Goal: Task Accomplishment & Management: Use online tool/utility

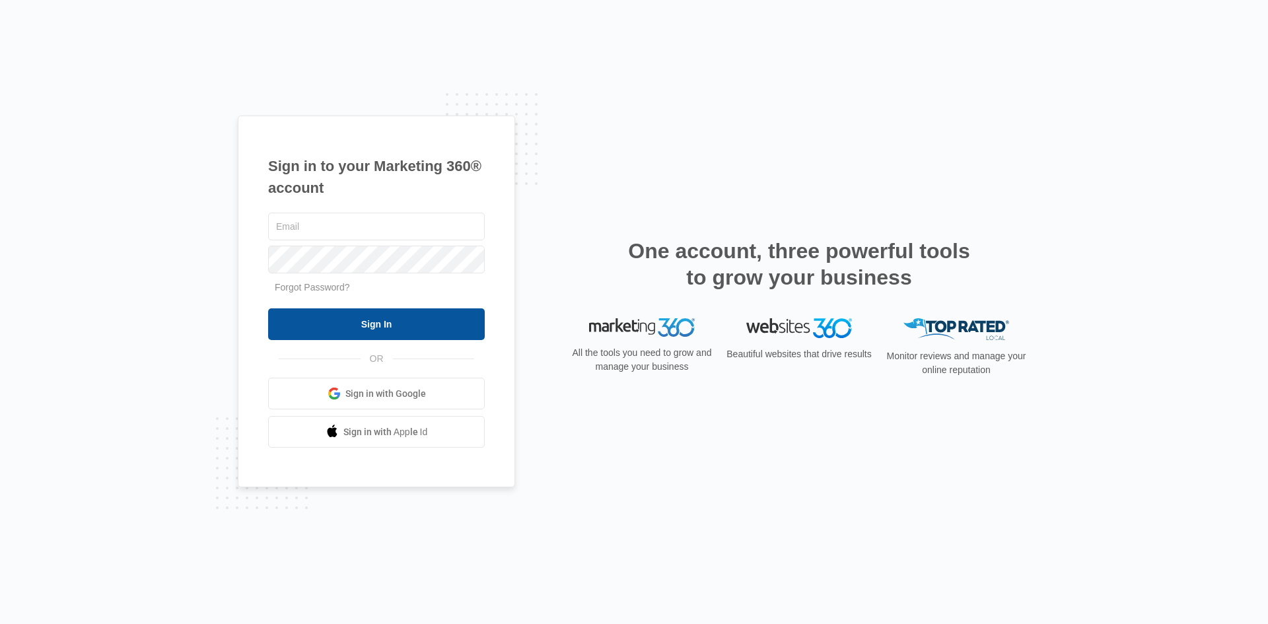
type input "[PERSON_NAME][EMAIL_ADDRESS][DOMAIN_NAME]"
click at [335, 323] on input "Sign In" at bounding box center [376, 324] width 217 height 32
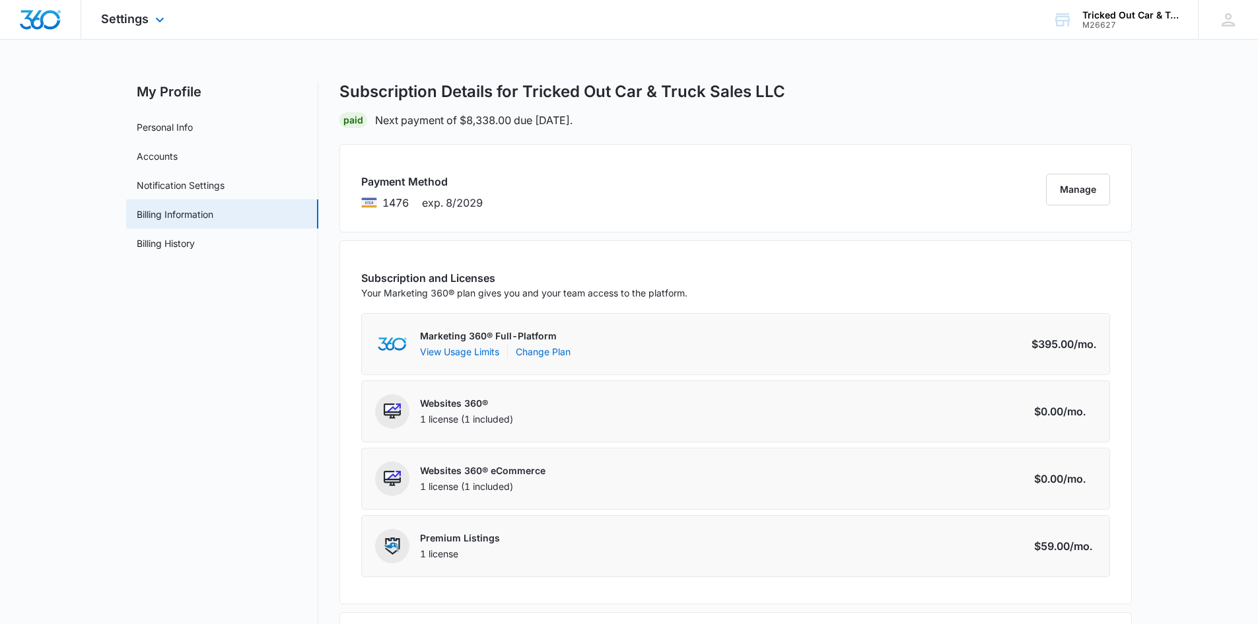
click at [42, 29] on img "Dashboard" at bounding box center [40, 20] width 42 height 20
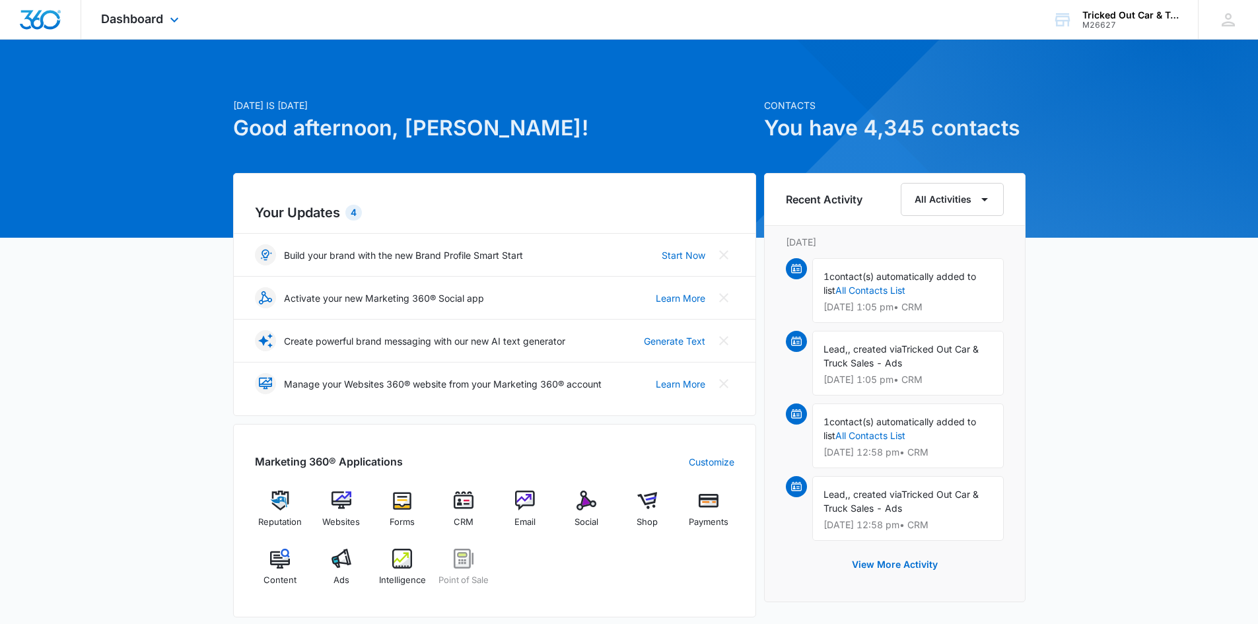
click at [112, 11] on div "Dashboard Apps Reputation Websites Forms CRM Email Social Shop Payments POS Con…" at bounding box center [141, 19] width 121 height 39
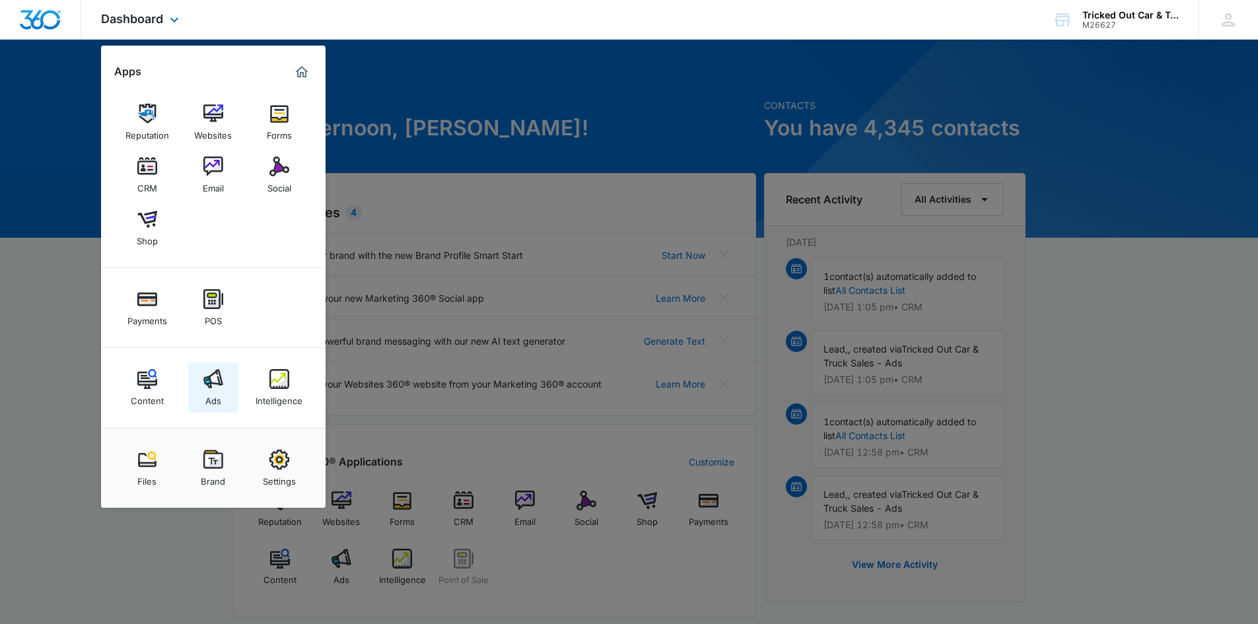
click at [207, 400] on div "Ads" at bounding box center [213, 397] width 16 height 17
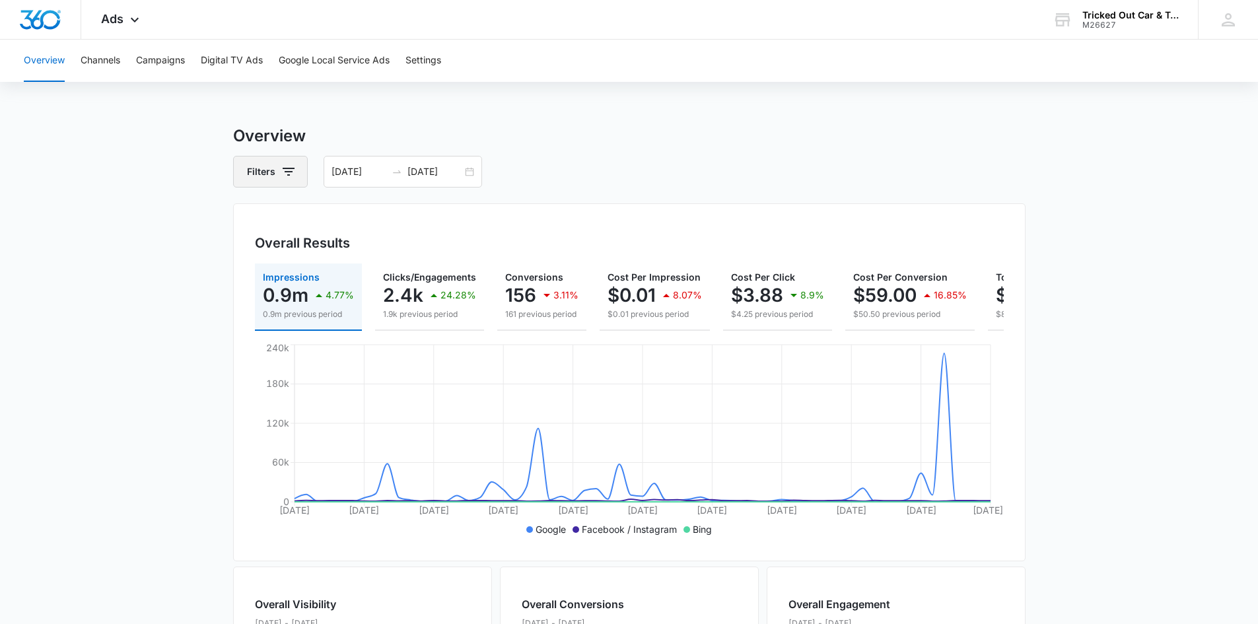
click at [278, 170] on button "Filters" at bounding box center [270, 172] width 75 height 32
click at [323, 223] on div "Channel 3" at bounding box center [326, 219] width 152 height 21
click at [267, 218] on p "Channel" at bounding box center [267, 220] width 35 height 14
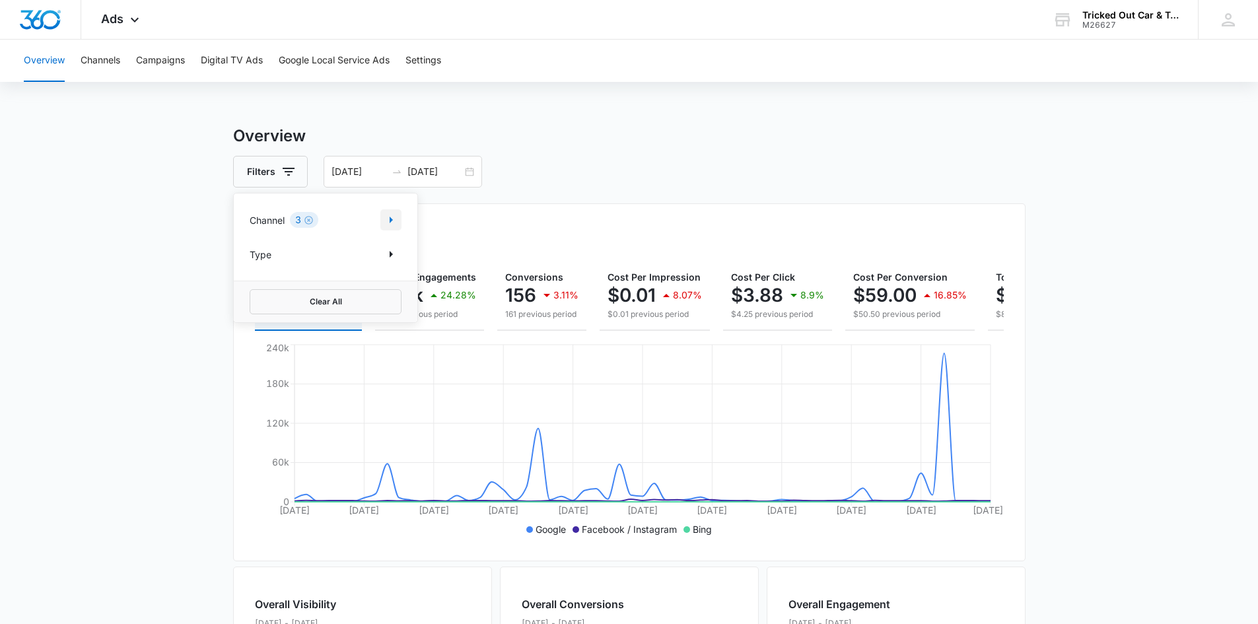
click at [386, 217] on icon "Show Channel filters" at bounding box center [391, 220] width 16 height 16
click at [255, 289] on icon at bounding box center [257, 286] width 12 height 12
click at [250, 286] on input "Facebook / Instagram" at bounding box center [250, 285] width 1 height 1
checkbox input "false"
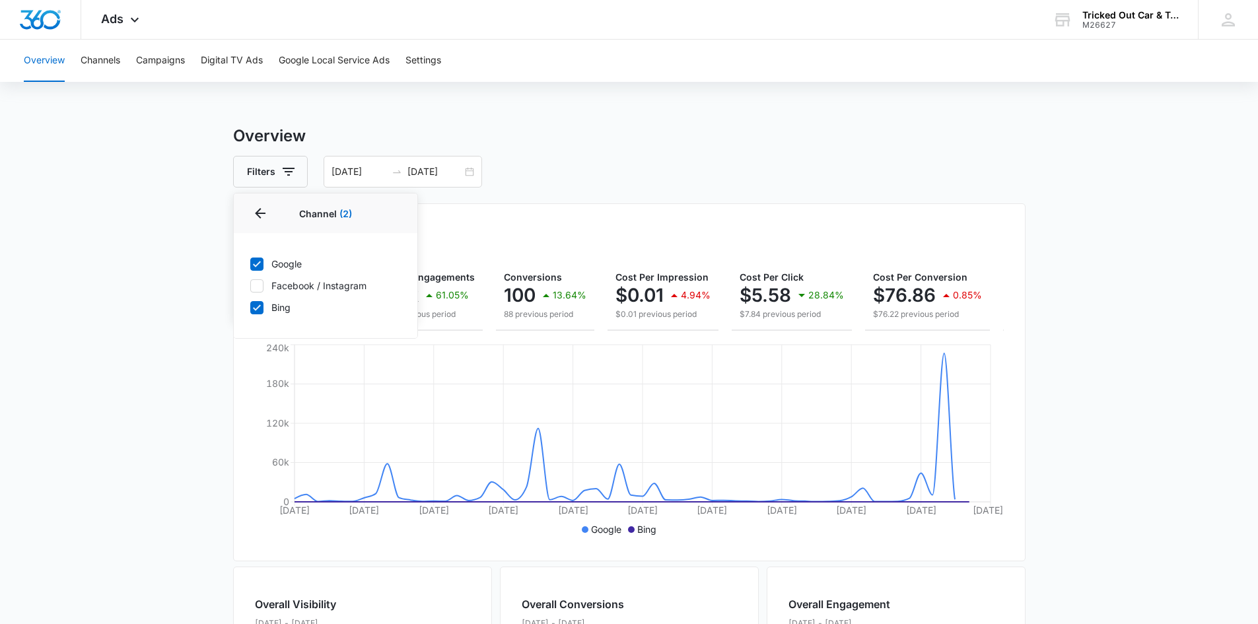
click at [258, 306] on icon at bounding box center [257, 307] width 8 height 6
click at [250, 307] on input "Bing" at bounding box center [250, 307] width 1 height 1
checkbox input "false"
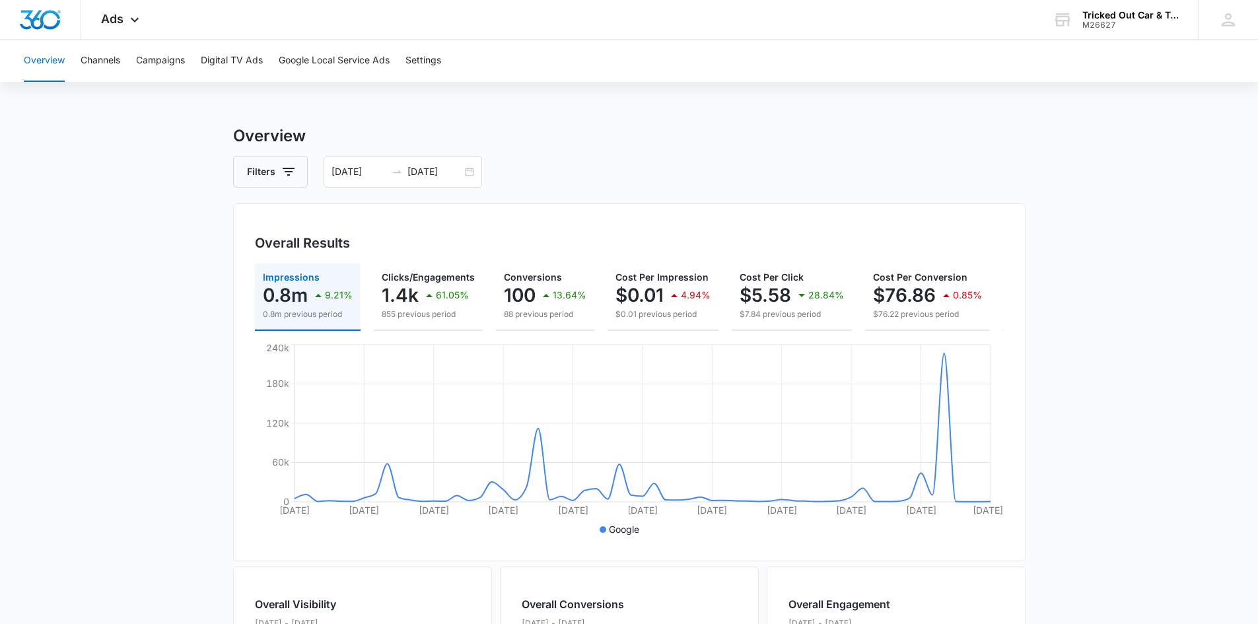
click at [669, 181] on div "Filters [DATE] [DATE]" at bounding box center [629, 172] width 792 height 32
click at [440, 175] on input "[DATE]" at bounding box center [434, 171] width 55 height 15
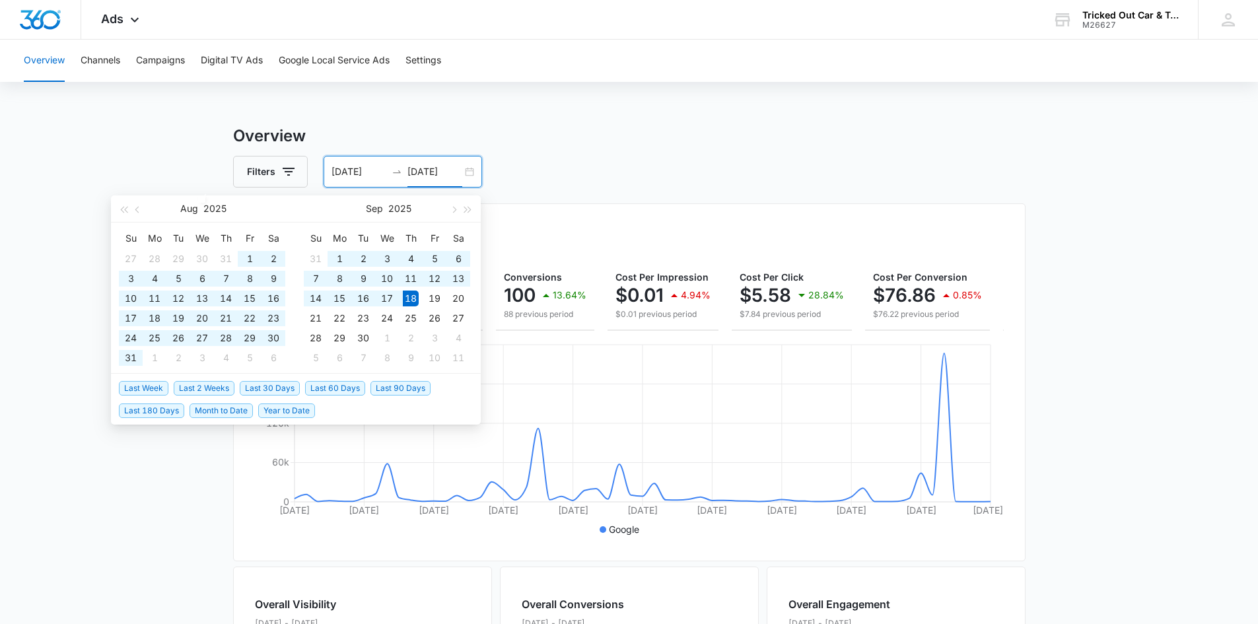
type input "[DATE]"
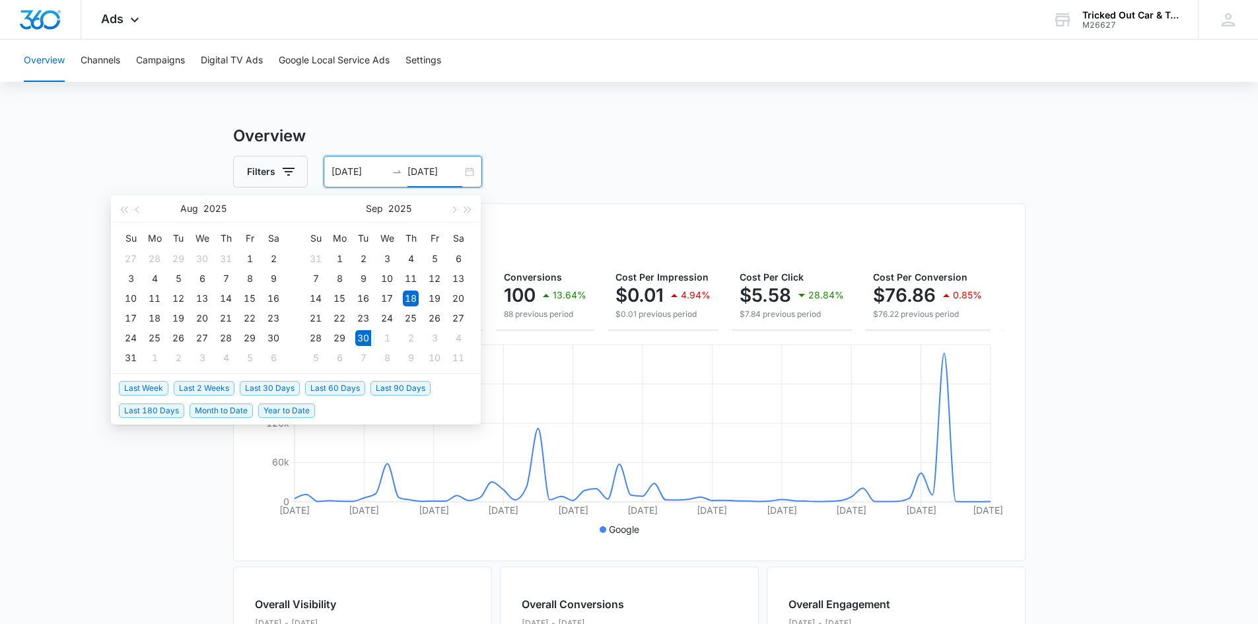
click at [194, 386] on span "Last 2 Weeks" at bounding box center [204, 388] width 61 height 15
type input "[DATE]"
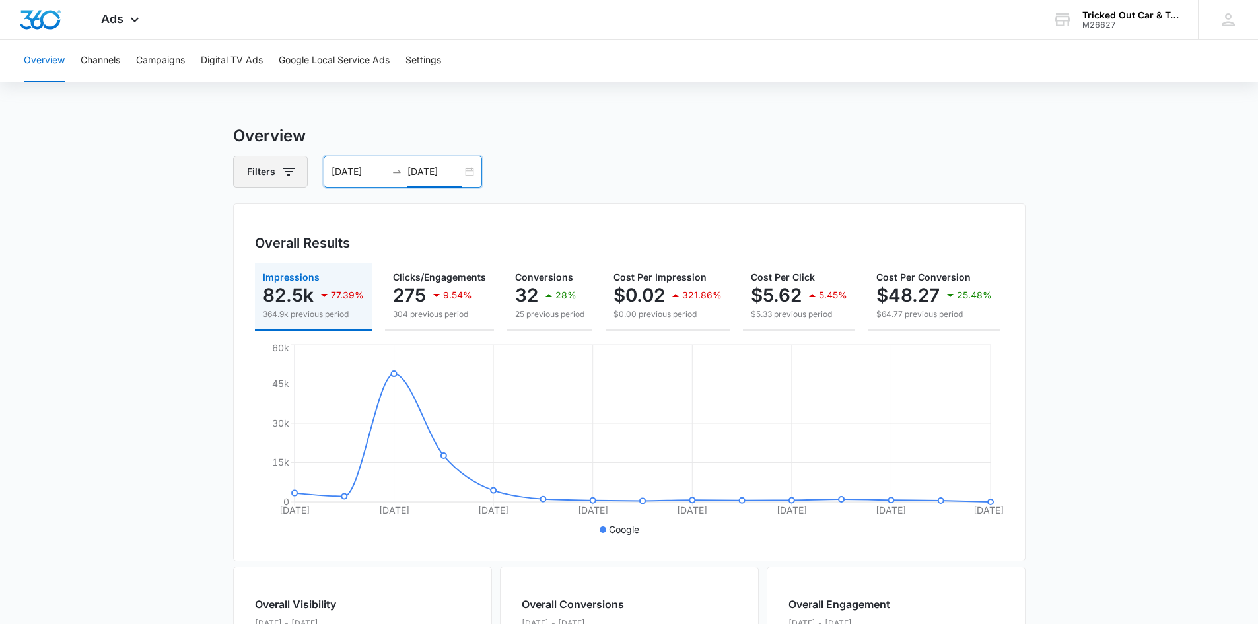
click at [283, 178] on icon "button" at bounding box center [289, 172] width 16 height 16
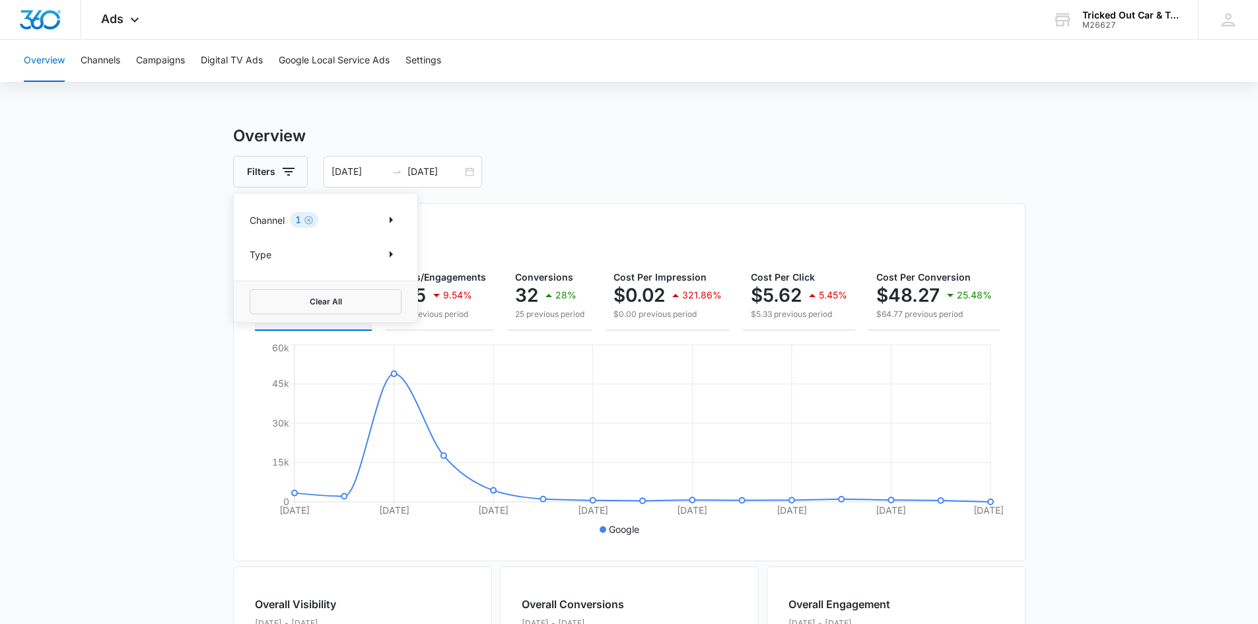
click at [302, 219] on div "1" at bounding box center [304, 220] width 28 height 16
click at [398, 219] on icon "Show Channel filters" at bounding box center [391, 220] width 16 height 16
click at [252, 269] on icon at bounding box center [257, 264] width 12 height 12
click at [250, 264] on input "Google" at bounding box center [250, 263] width 1 height 1
checkbox input "false"
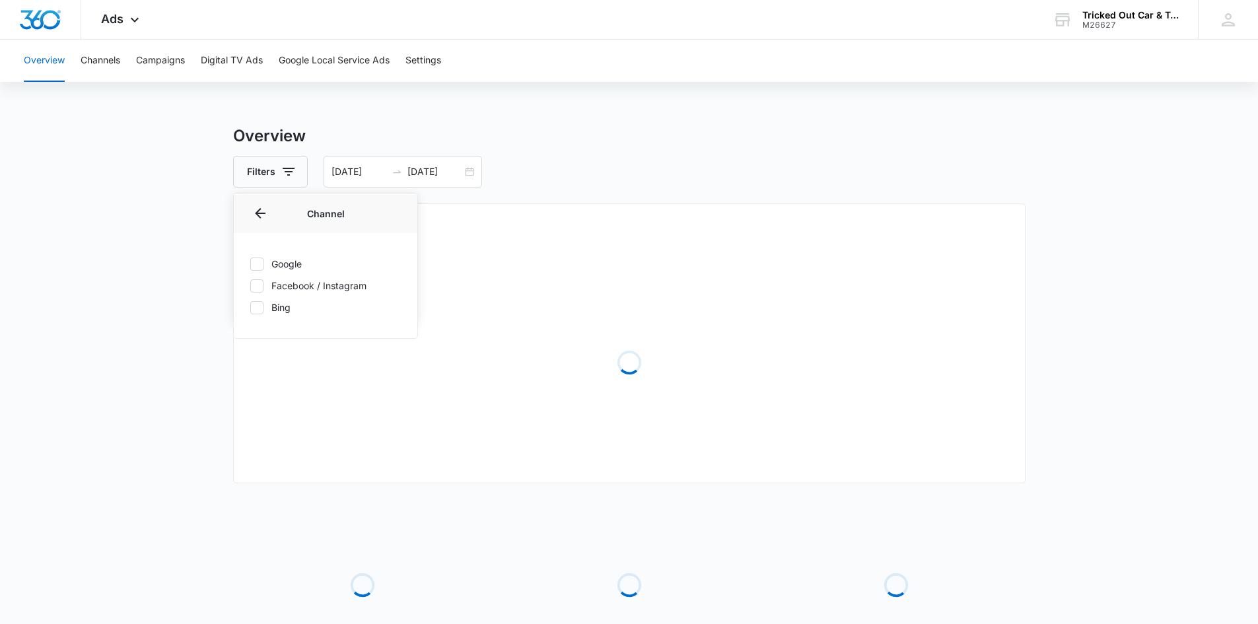
click at [258, 287] on icon at bounding box center [257, 286] width 12 height 12
click at [250, 286] on input "Facebook / Instagram" at bounding box center [250, 285] width 1 height 1
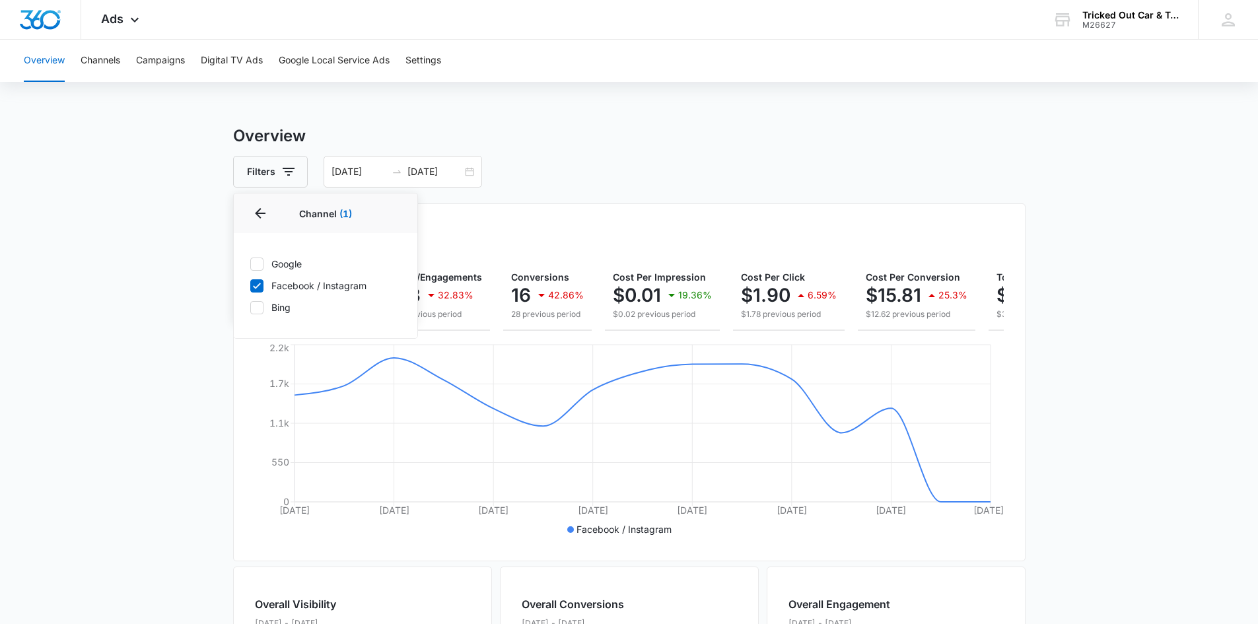
click at [257, 286] on icon at bounding box center [257, 286] width 8 height 6
click at [250, 286] on input "Facebook / Instagram" at bounding box center [250, 285] width 1 height 1
checkbox input "false"
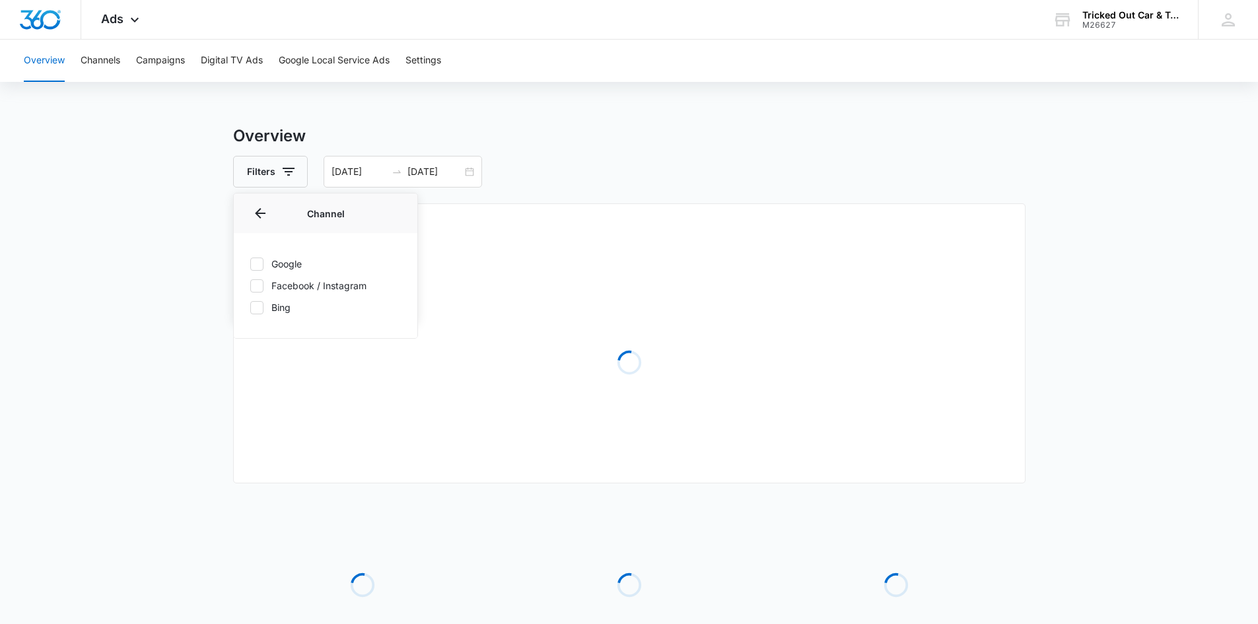
click at [257, 261] on icon at bounding box center [257, 264] width 12 height 12
click at [250, 263] on input "Google" at bounding box center [250, 263] width 1 height 1
checkbox input "true"
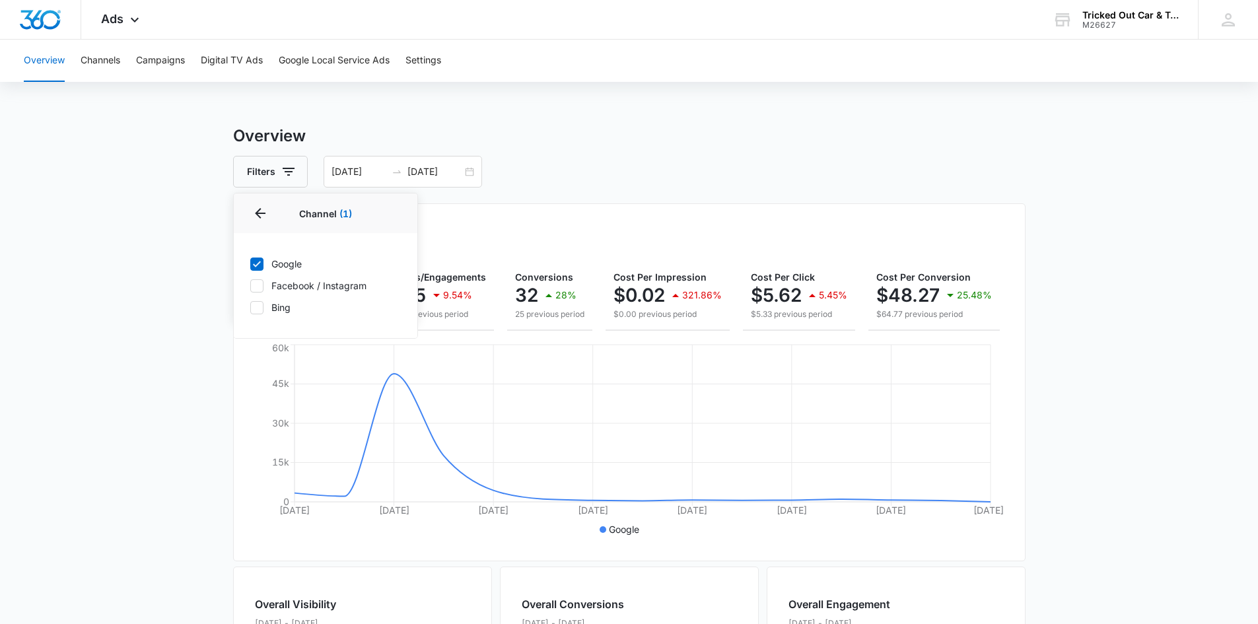
click at [592, 215] on div "Overall Results Impressions 82.5k 77.39% 364.9k previous period Clicks/Engageme…" at bounding box center [629, 382] width 792 height 358
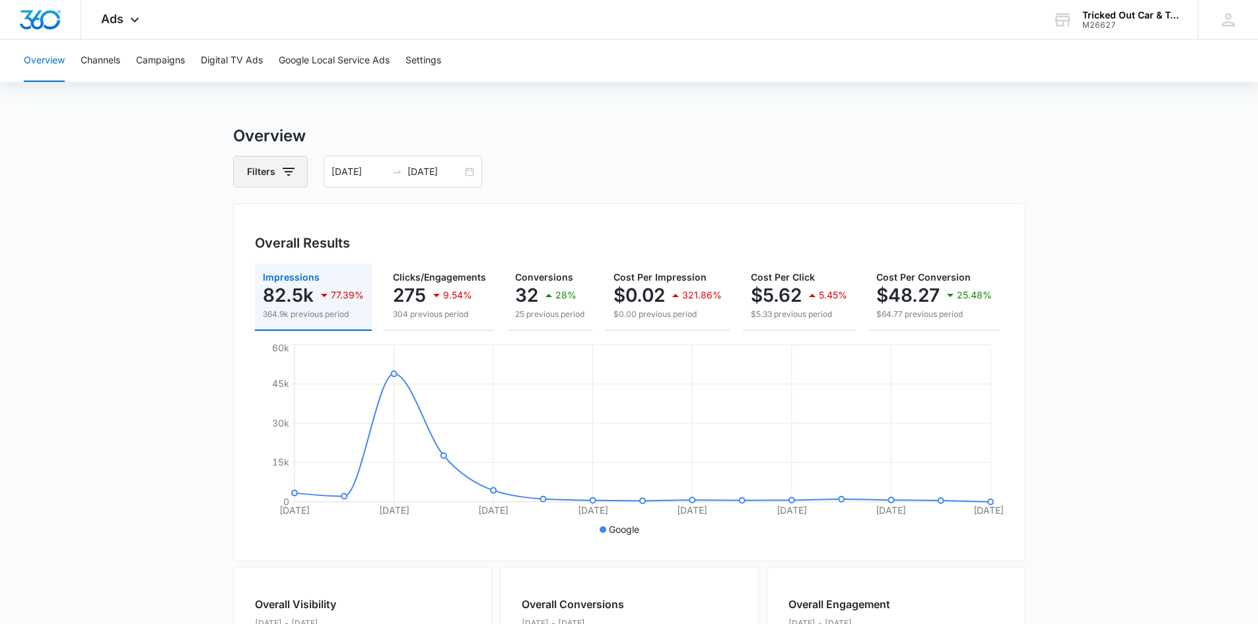
click at [289, 175] on icon "button" at bounding box center [289, 172] width 16 height 16
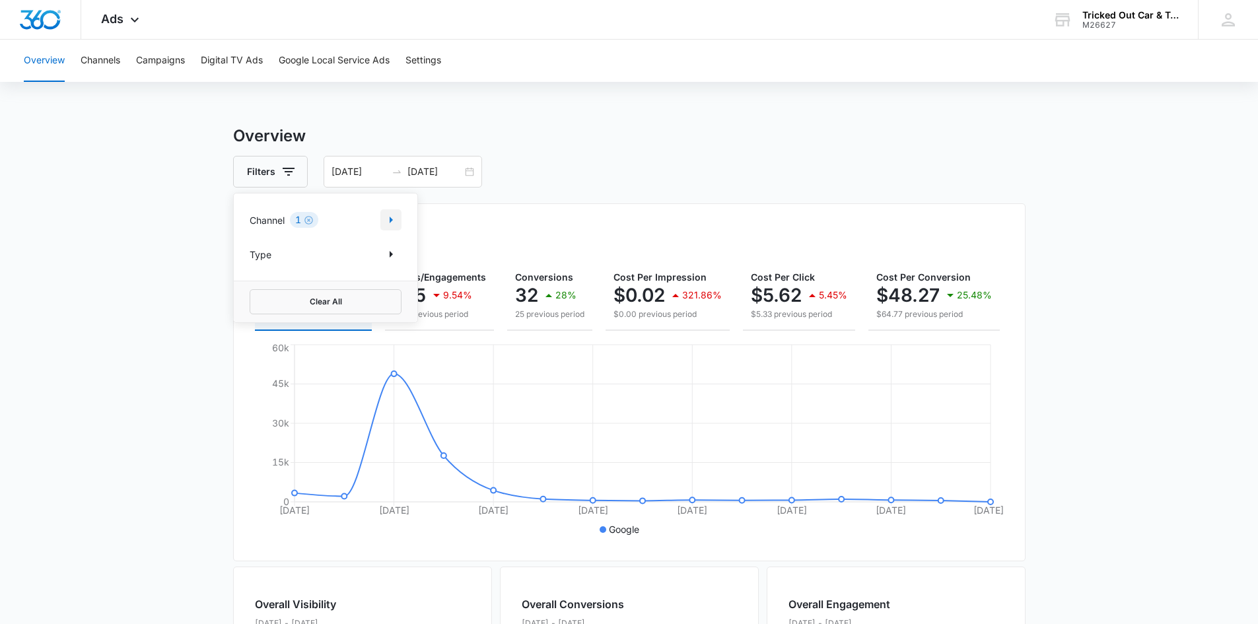
click at [389, 215] on icon "Show Channel filters" at bounding box center [391, 220] width 16 height 16
click at [256, 306] on icon at bounding box center [257, 308] width 12 height 12
click at [250, 307] on input "Bing" at bounding box center [250, 307] width 1 height 1
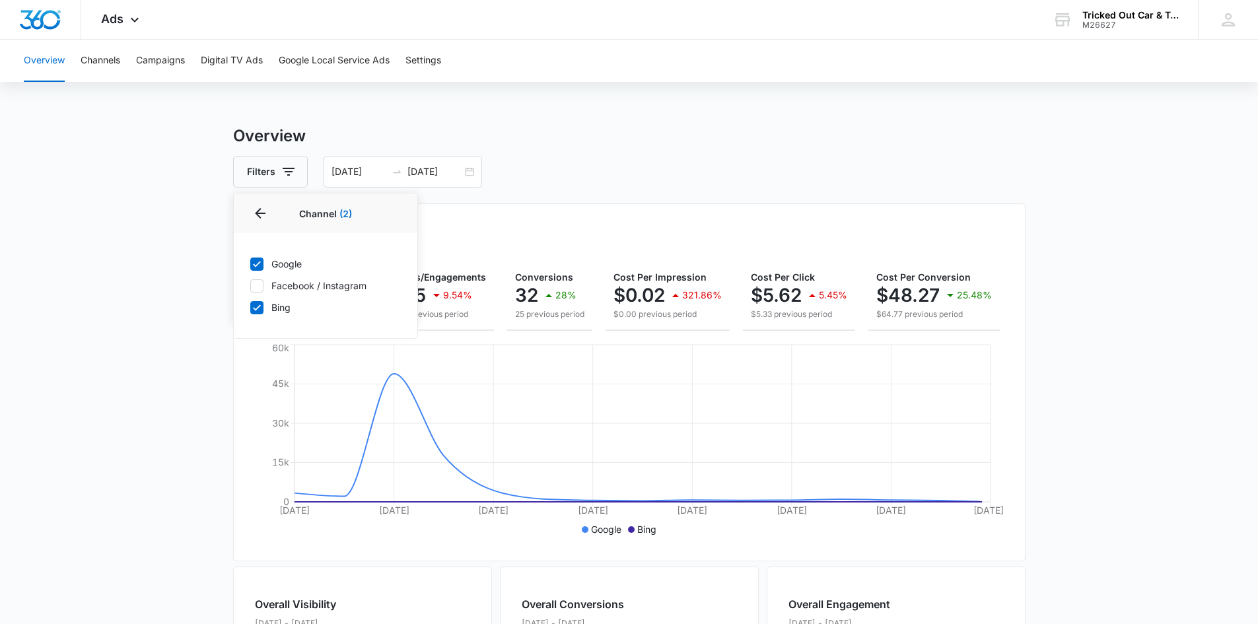
click at [256, 306] on icon at bounding box center [257, 308] width 12 height 12
click at [250, 307] on input "Bing" at bounding box center [250, 307] width 1 height 1
checkbox input "false"
click at [669, 182] on div "Filters Channel 1 Channel (1) Google Facebook / Instagram Bing Type Clear All […" at bounding box center [629, 172] width 792 height 32
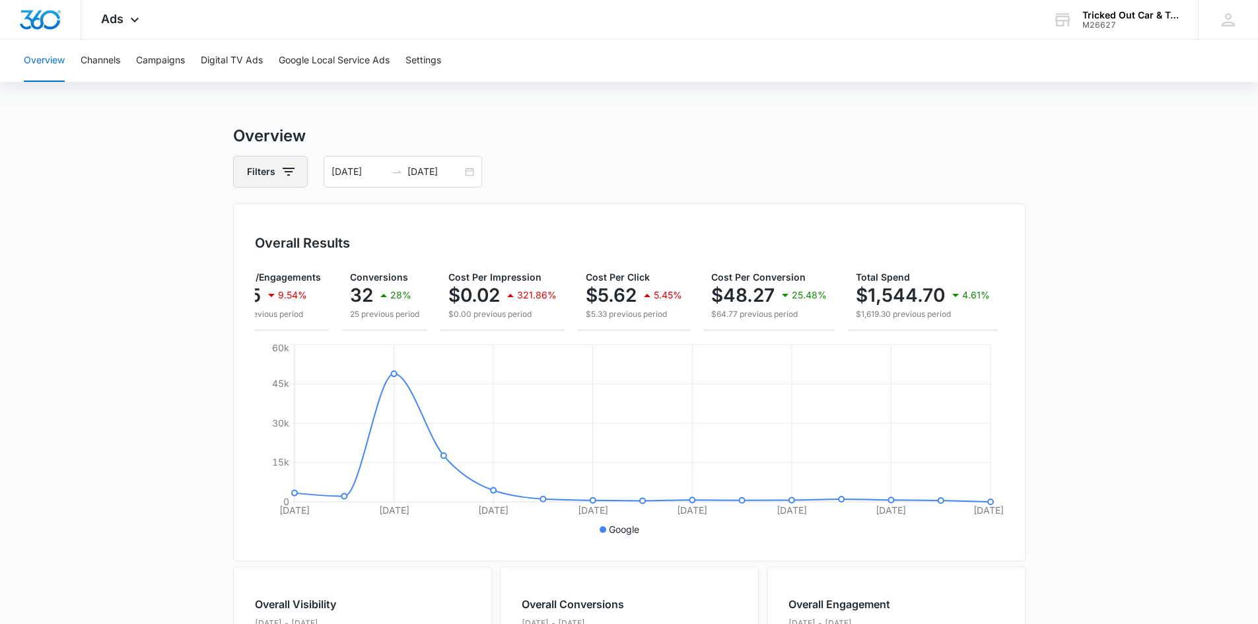
click at [270, 184] on button "Filters" at bounding box center [270, 172] width 75 height 32
click at [277, 224] on p "Channel" at bounding box center [267, 220] width 35 height 14
click at [388, 215] on icon "Show Channel filters" at bounding box center [391, 220] width 16 height 16
click at [257, 284] on icon at bounding box center [257, 286] width 12 height 12
click at [250, 285] on input "Facebook / Instagram" at bounding box center [250, 285] width 1 height 1
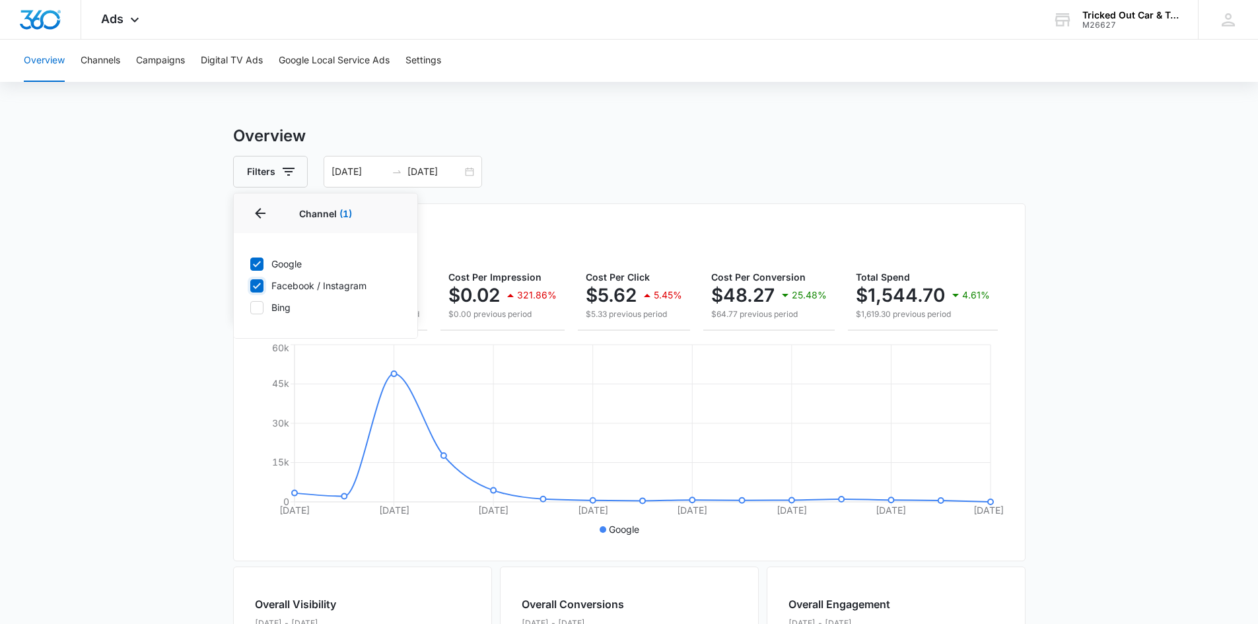
checkbox input "true"
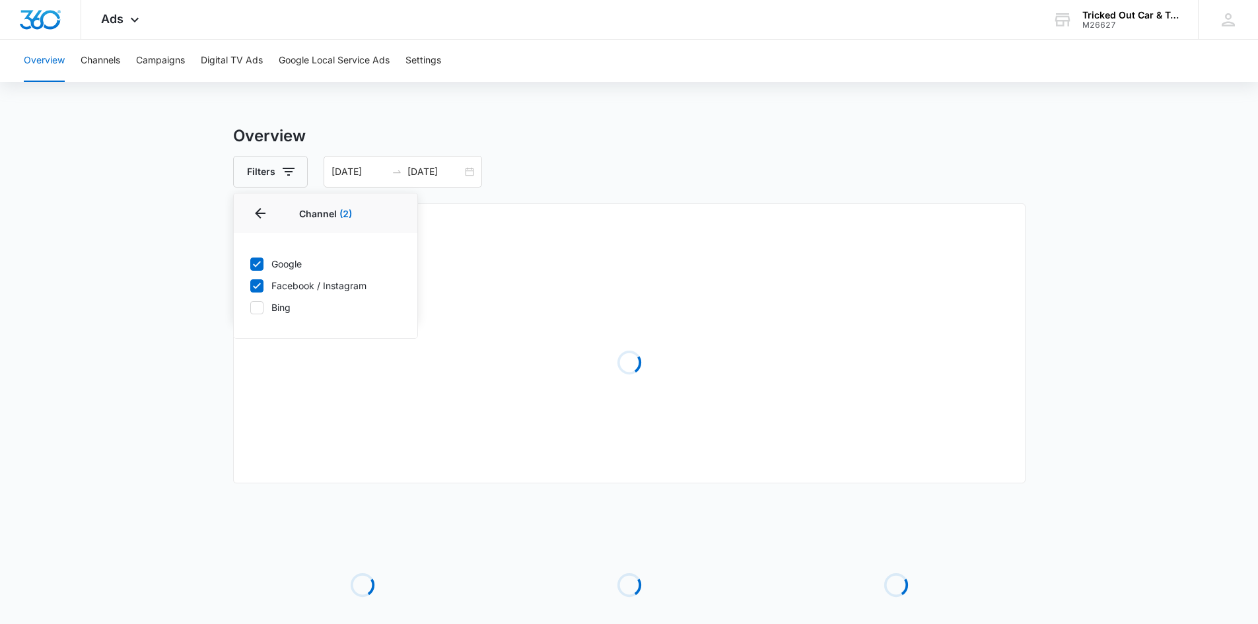
click at [597, 180] on div "Filters Channel 2 Channel (2) Google Facebook / Instagram Bing Type Clear All […" at bounding box center [629, 172] width 792 height 32
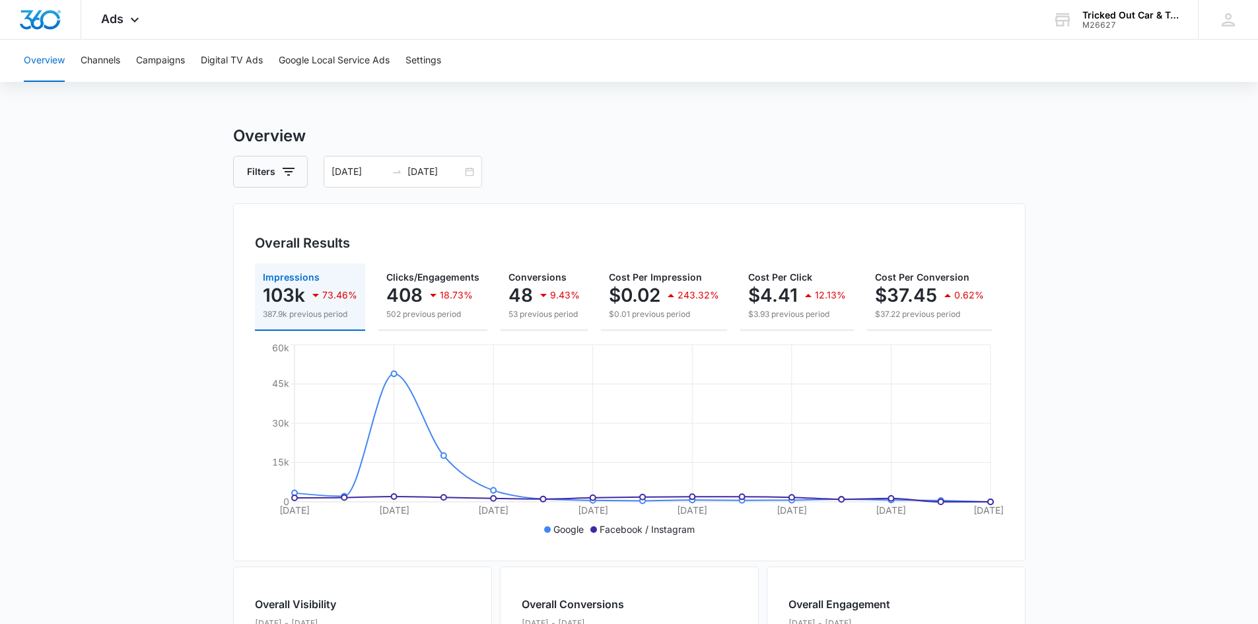
click at [133, 53] on div "Overview Channels Campaigns Digital TV Ads Google Local Service Ads Settings" at bounding box center [629, 61] width 1226 height 42
click at [149, 60] on button "Campaigns" at bounding box center [160, 61] width 49 height 42
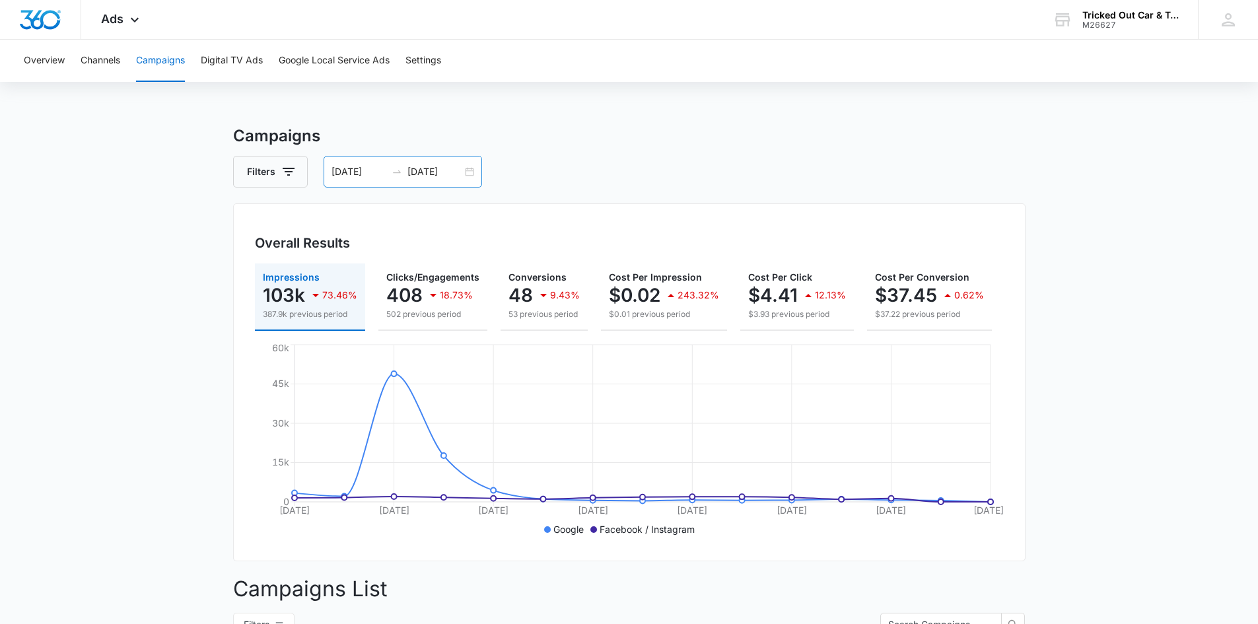
click at [465, 169] on div "[DATE] [DATE]" at bounding box center [402, 172] width 158 height 32
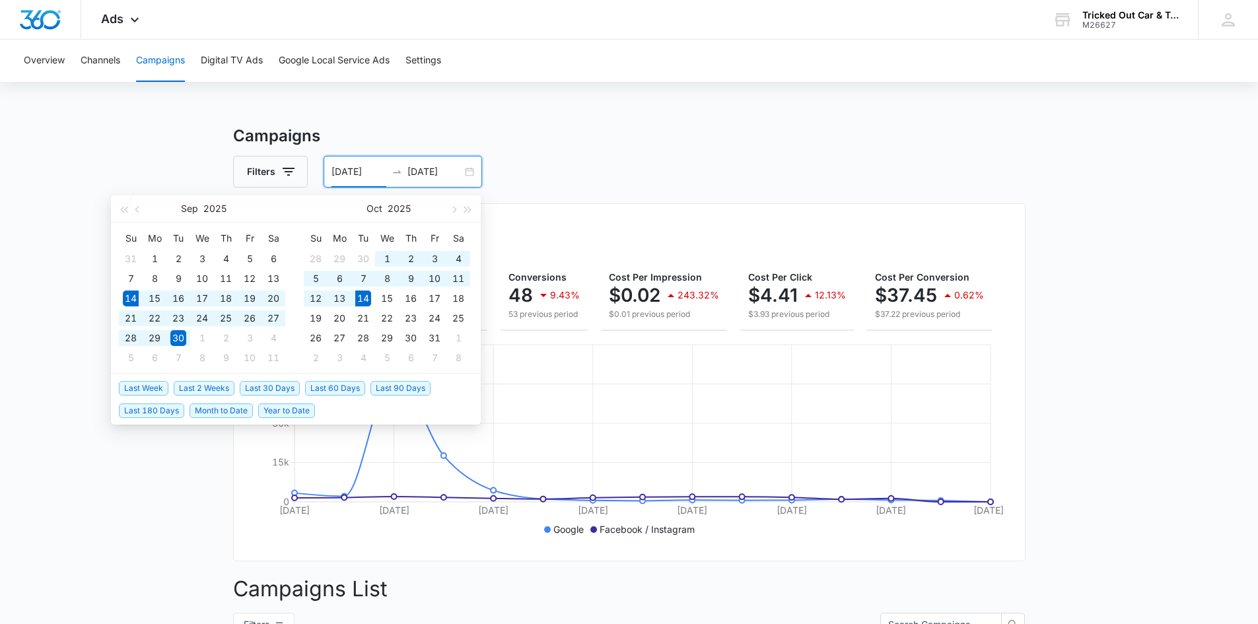
click at [248, 384] on span "Last 30 Days" at bounding box center [270, 388] width 60 height 15
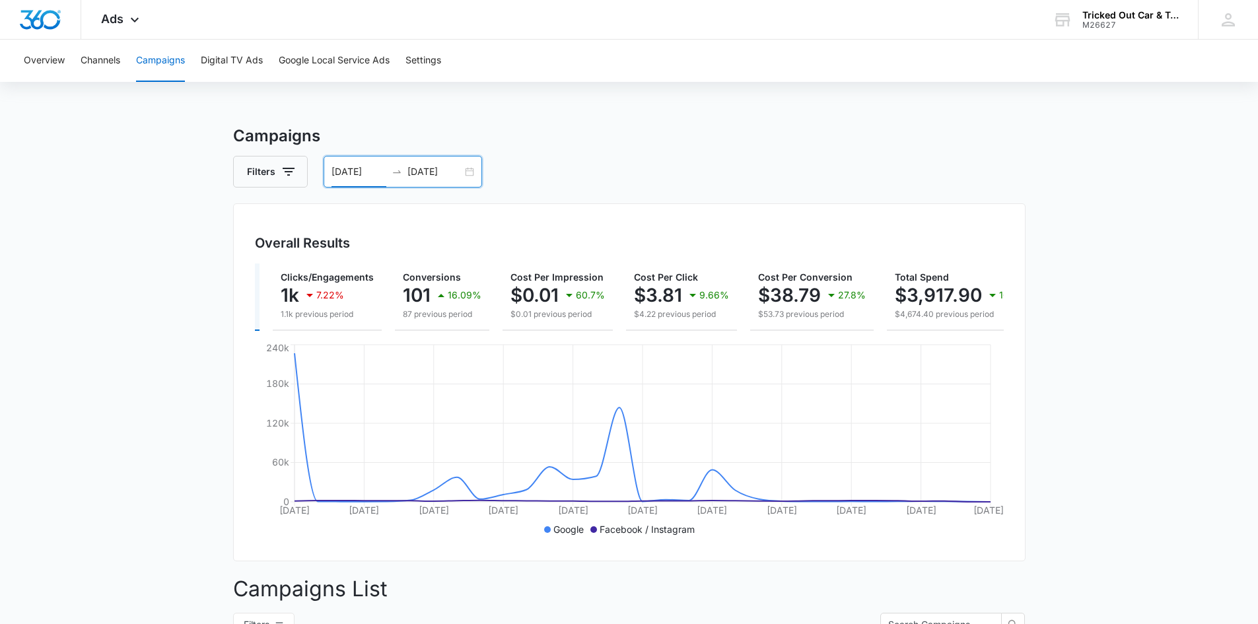
scroll to position [0, 105]
click at [468, 174] on div "[DATE] [DATE]" at bounding box center [402, 172] width 158 height 32
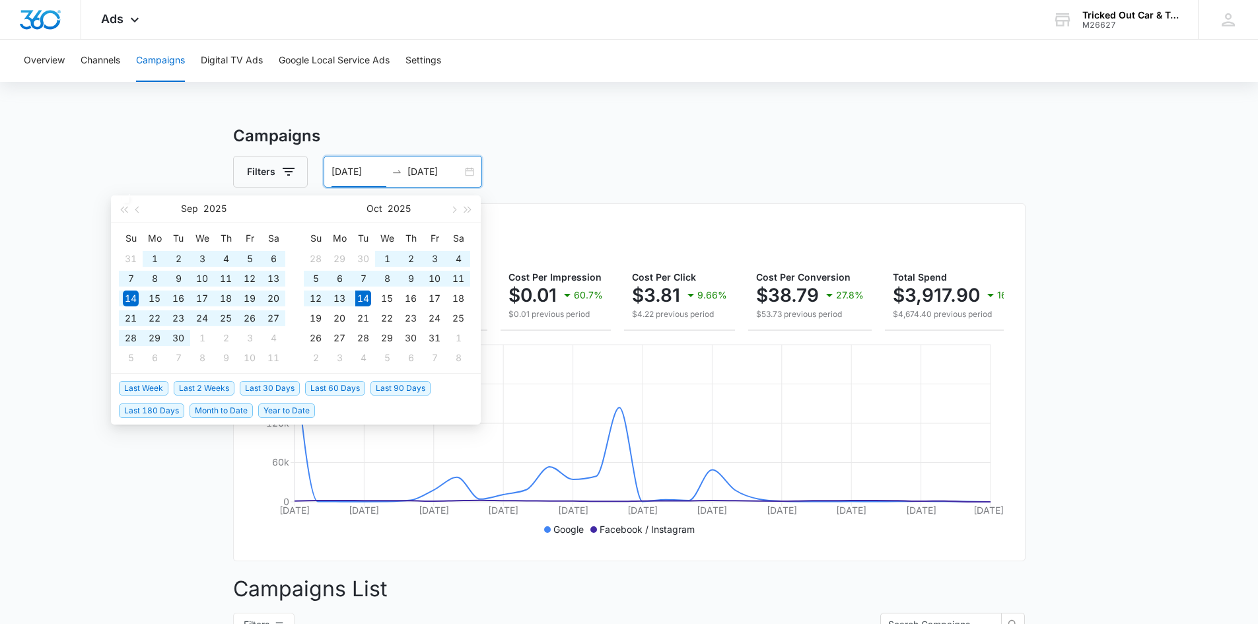
click at [342, 386] on span "Last 60 Days" at bounding box center [335, 388] width 60 height 15
type input "[DATE]"
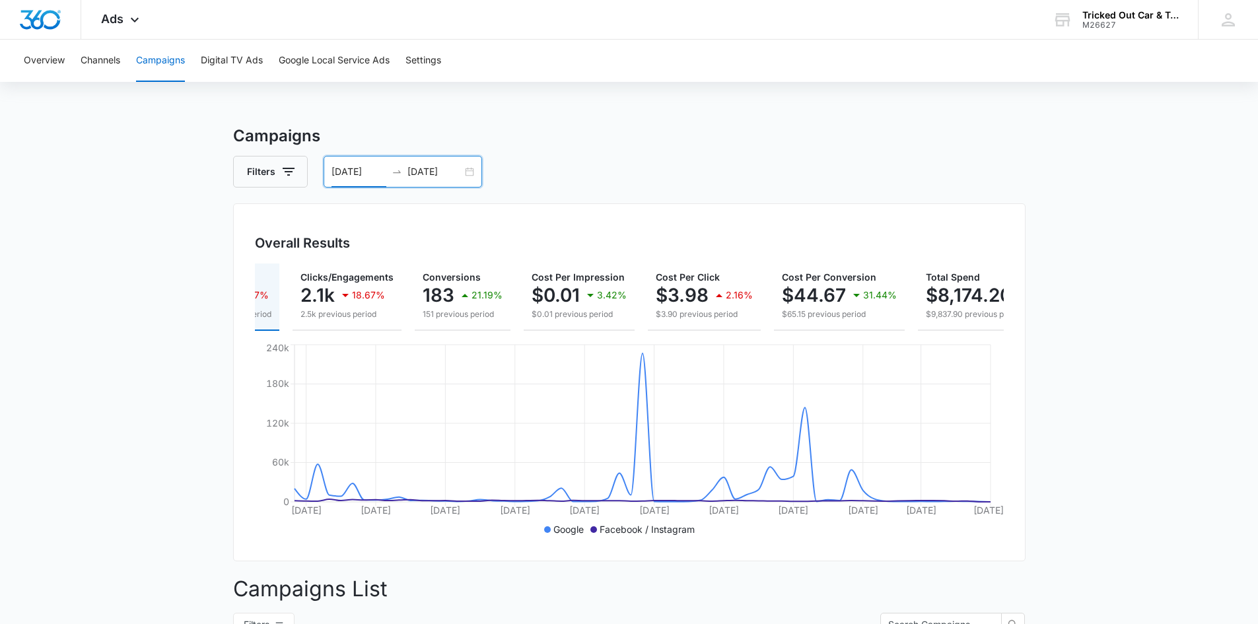
scroll to position [0, 53]
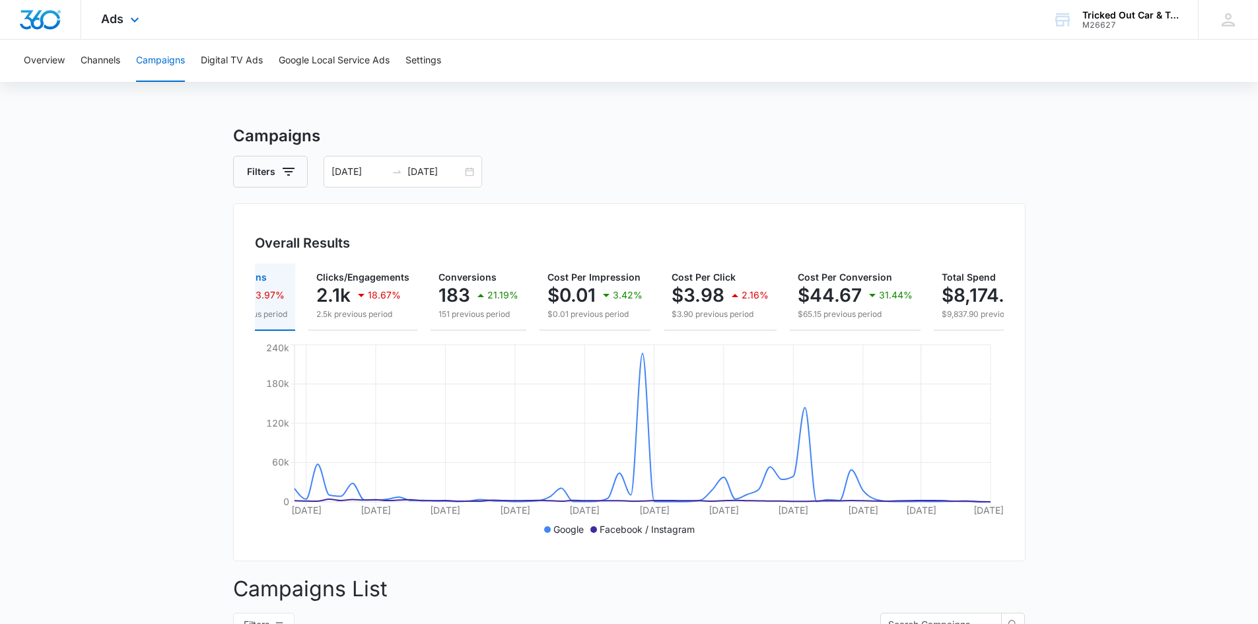
drag, startPoint x: 51, startPoint y: 26, endPoint x: 51, endPoint y: 0, distance: 25.7
click at [51, 26] on img "Dashboard" at bounding box center [40, 20] width 42 height 20
